Goal: Task Accomplishment & Management: Use online tool/utility

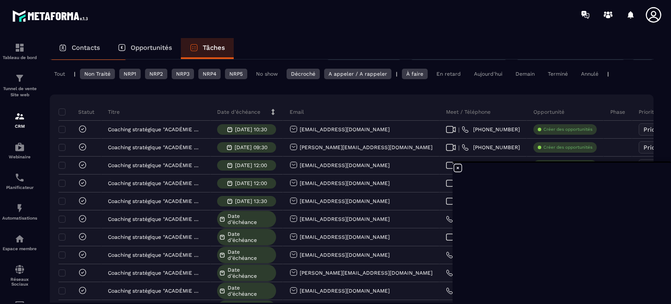
scroll to position [9137, 0]
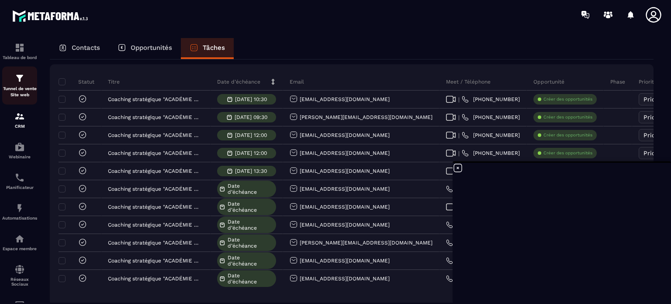
click at [17, 86] on p "Tunnel de vente Site web" at bounding box center [19, 92] width 35 height 12
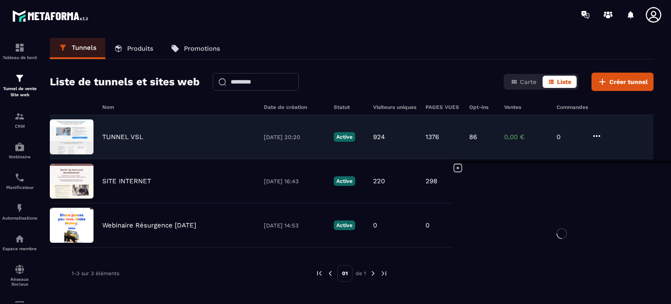
click at [123, 136] on p "TUNNEL VSL" at bounding box center [122, 137] width 41 height 8
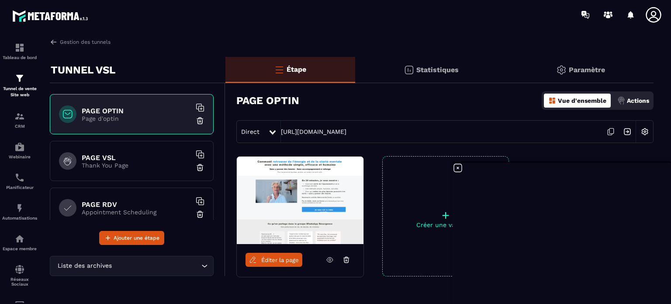
click at [106, 159] on h6 "PAGE VSL" at bounding box center [136, 157] width 109 height 8
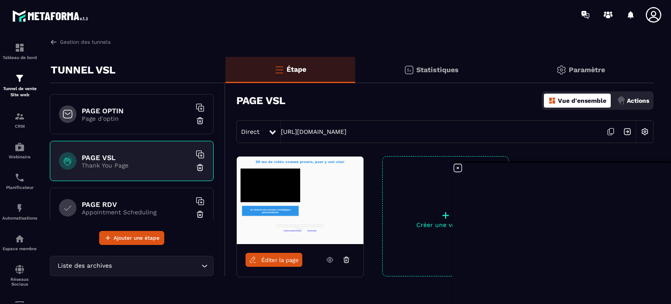
drag, startPoint x: 399, startPoint y: 131, endPoint x: 280, endPoint y: 134, distance: 119.8
click at [280, 134] on div "Direct [URL][DOMAIN_NAME]" at bounding box center [444, 131] width 417 height 23
copy div "[URL][DOMAIN_NAME]"
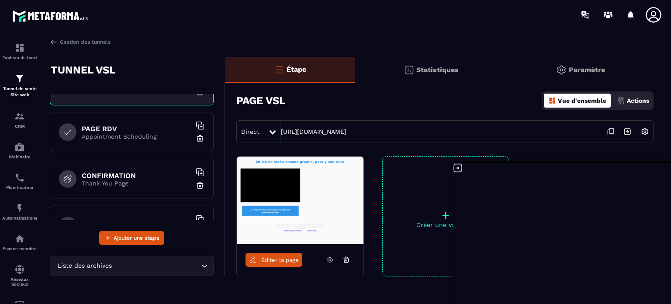
scroll to position [107, 0]
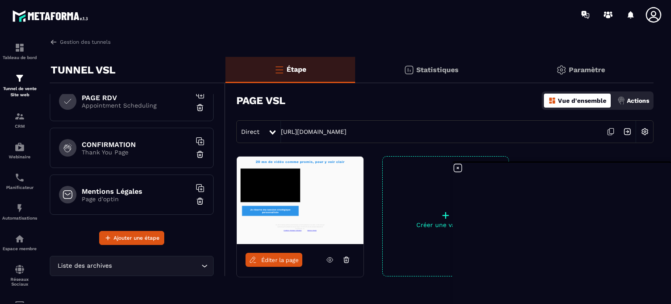
click at [97, 144] on h6 "CONFIRMATION" at bounding box center [136, 144] width 109 height 8
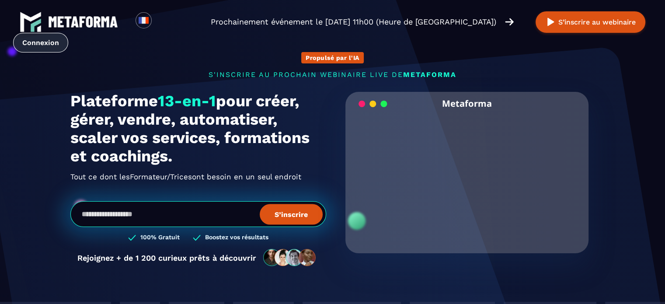
click at [50, 41] on link "Connexion" at bounding box center [40, 43] width 55 height 20
